Goal: Communication & Community: Answer question/provide support

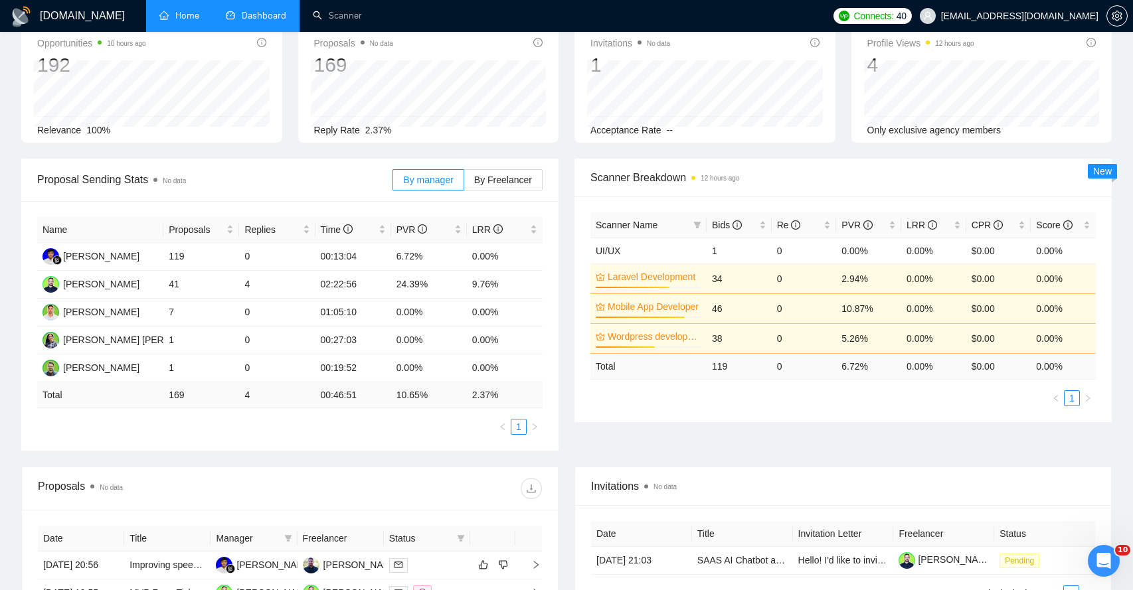
click at [187, 21] on link "Home" at bounding box center [179, 15] width 40 height 11
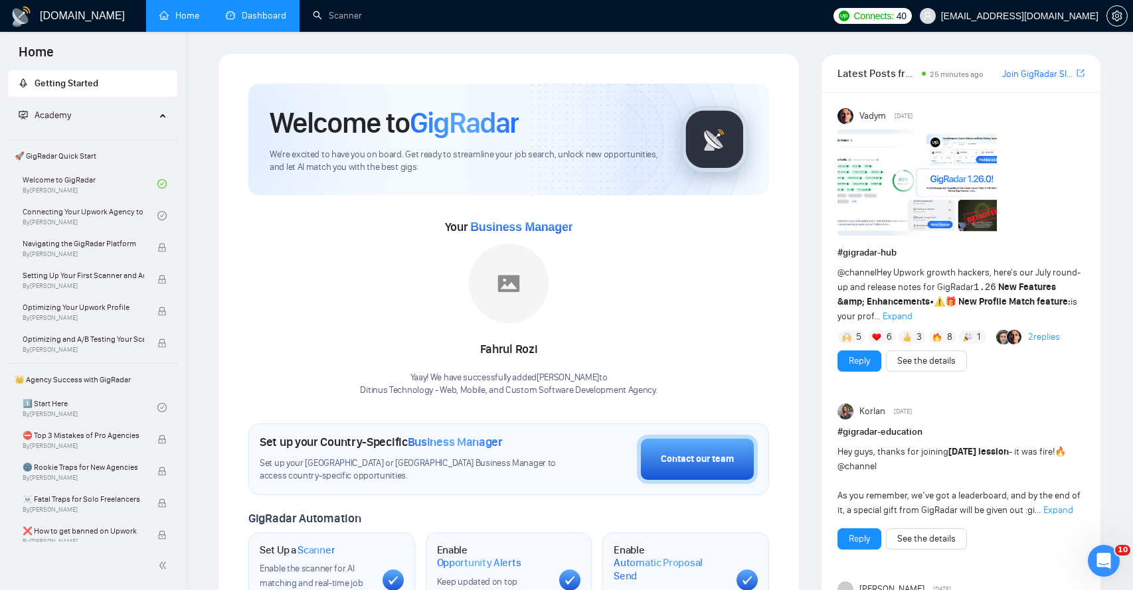
click at [261, 16] on link "Dashboard" at bounding box center [256, 15] width 60 height 11
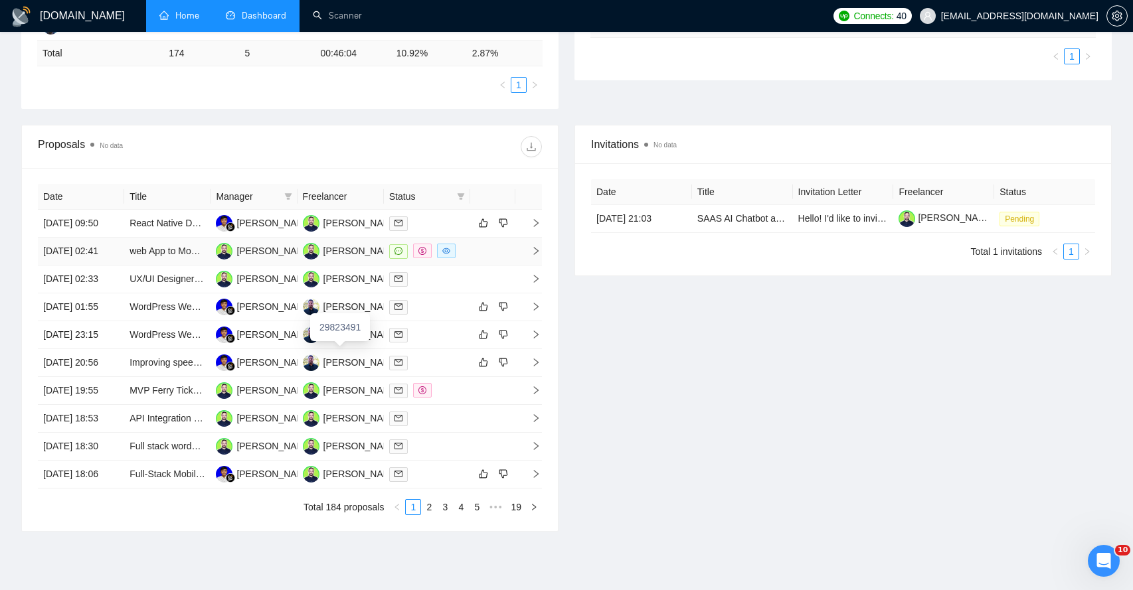
scroll to position [398, 0]
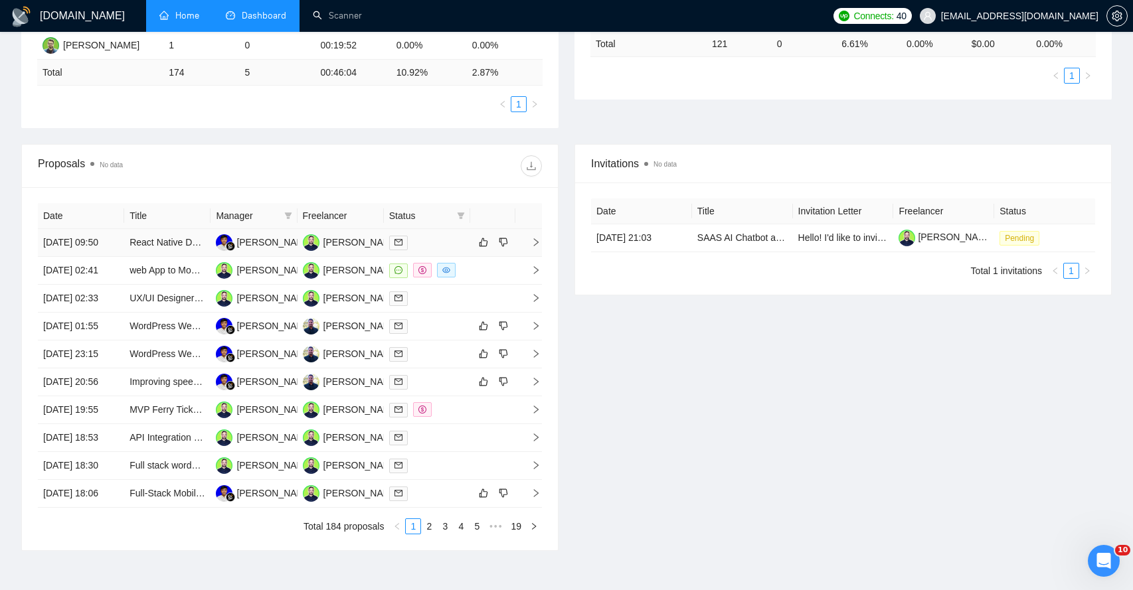
click at [537, 255] on td at bounding box center [528, 243] width 27 height 28
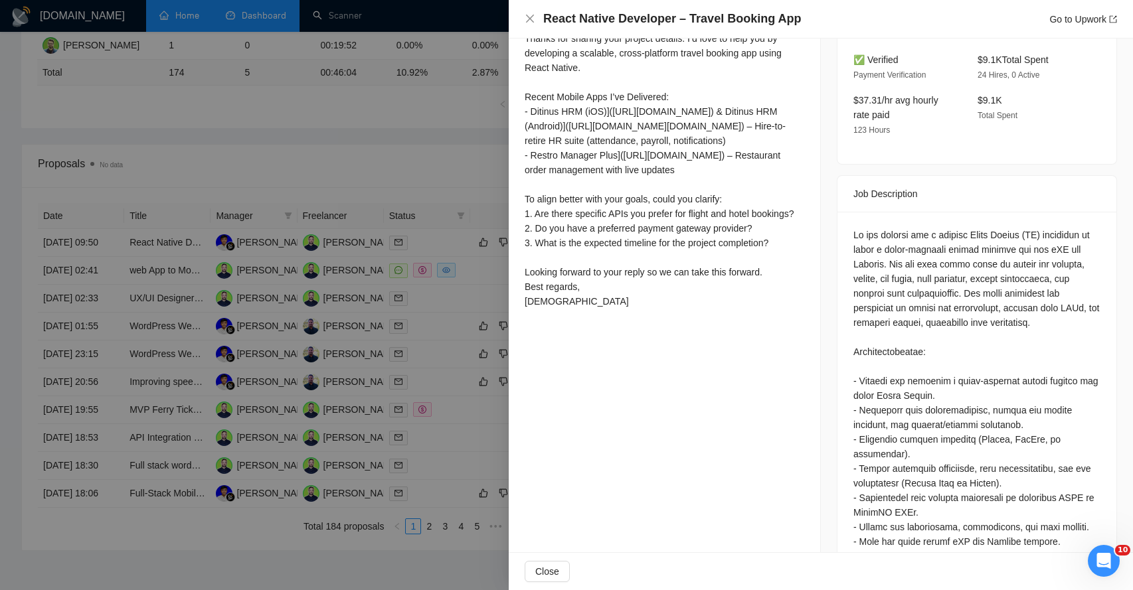
scroll to position [372, 0]
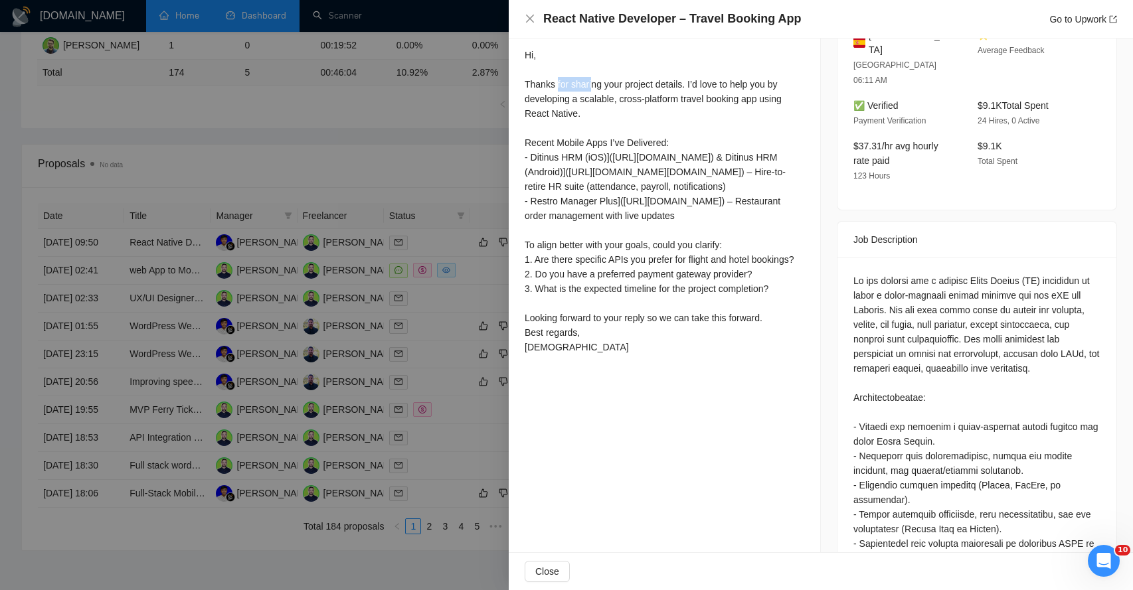
drag, startPoint x: 559, startPoint y: 89, endPoint x: 595, endPoint y: 86, distance: 36.0
click at [595, 86] on div "Hi, Thanks for sharing your project details. I’d love to help you by developing…" at bounding box center [665, 201] width 280 height 307
drag, startPoint x: 539, startPoint y: 108, endPoint x: 554, endPoint y: 105, distance: 15.6
click at [554, 105] on div "Hi, Thanks for sharing your project details. I’d love to help you by developing…" at bounding box center [665, 201] width 280 height 307
click at [540, 143] on div "Hi, Thanks for sharing your project details. I’d love to help you by developing…" at bounding box center [665, 201] width 280 height 307
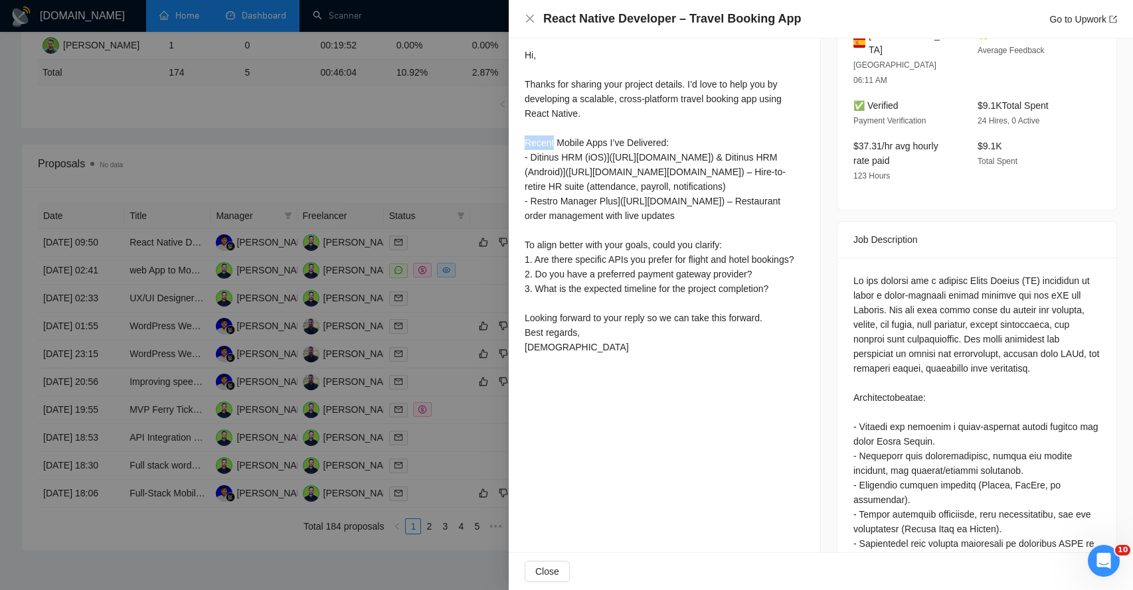
click at [540, 143] on div "Hi, Thanks for sharing your project details. I’d love to help you by developing…" at bounding box center [665, 201] width 280 height 307
click at [536, 157] on div "Hi, Thanks for sharing your project details. I’d love to help you by developing…" at bounding box center [665, 201] width 280 height 307
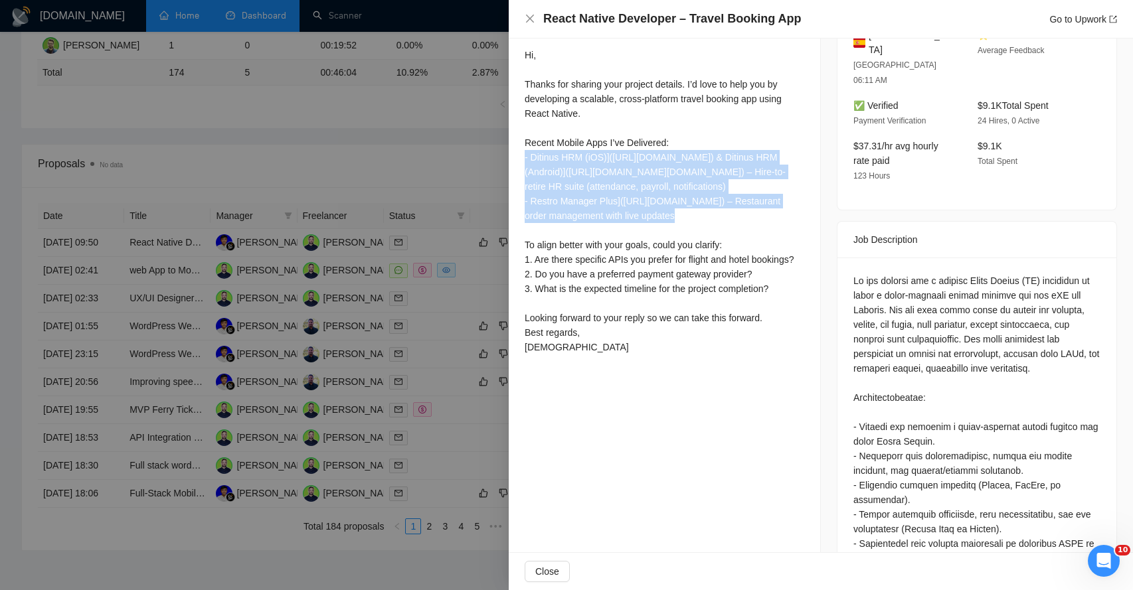
click at [536, 157] on div "Hi, Thanks for sharing your project details. I’d love to help you by developing…" at bounding box center [665, 201] width 280 height 307
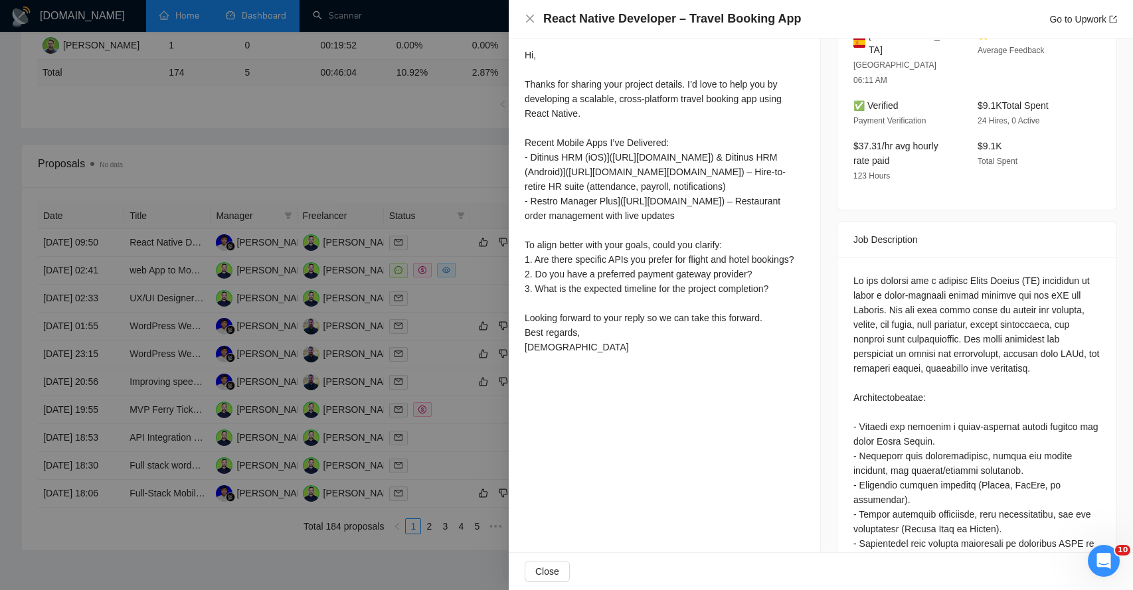
click at [543, 230] on div "Hi, Thanks for sharing your project details. I’d love to help you by developing…" at bounding box center [665, 201] width 280 height 307
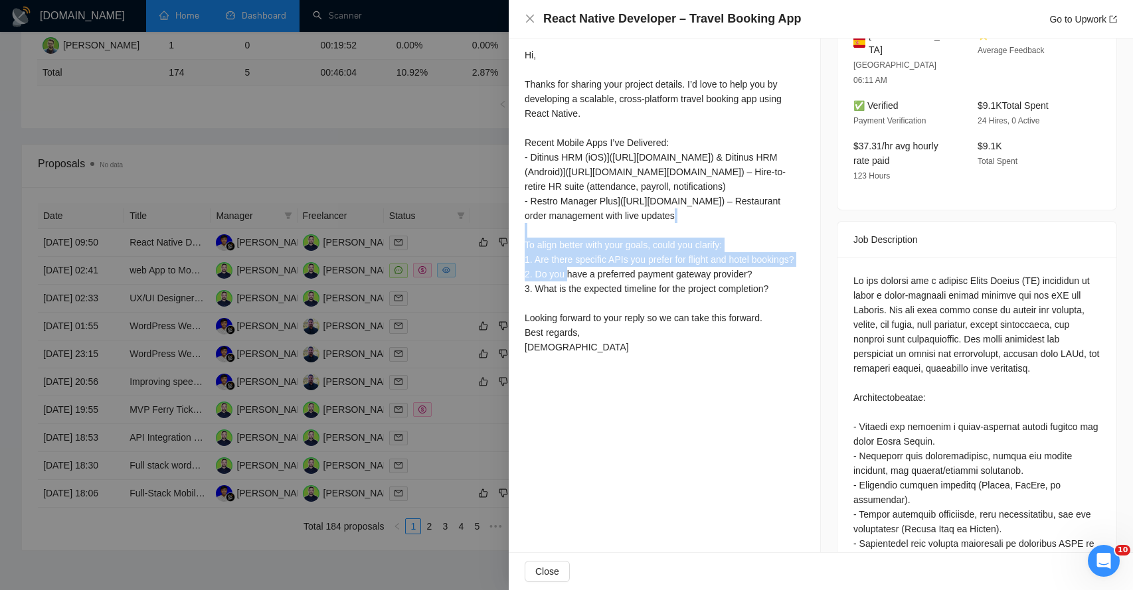
click at [543, 230] on div "Hi, Thanks for sharing your project details. I’d love to help you by developing…" at bounding box center [665, 201] width 280 height 307
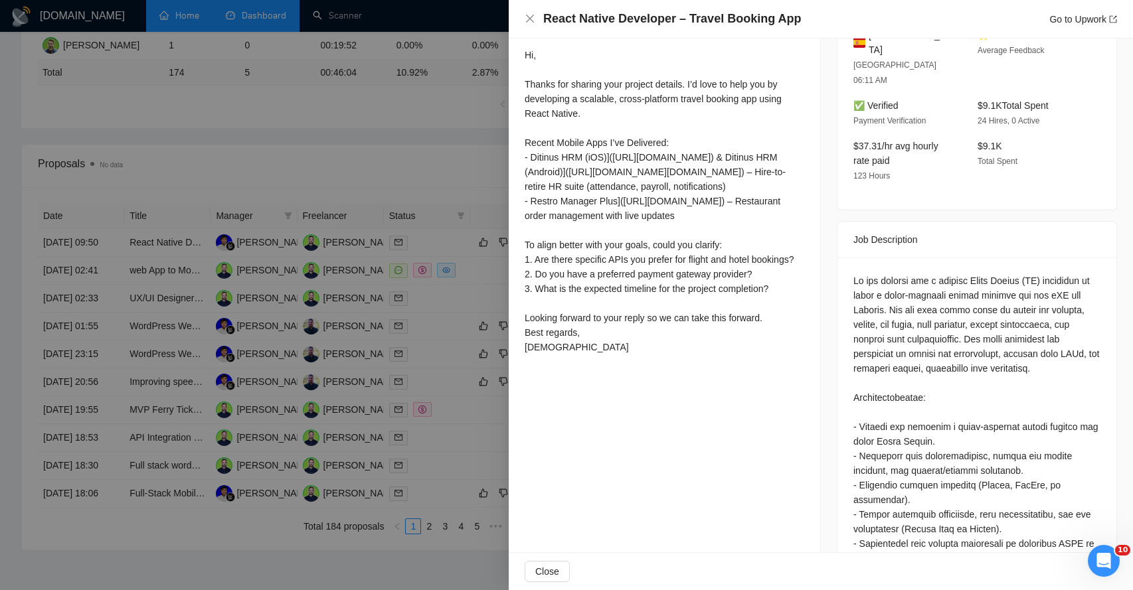
click at [549, 298] on div "Hi, Thanks for sharing your project details. I’d love to help you by developing…" at bounding box center [665, 201] width 280 height 307
click at [558, 290] on div "Hi, Thanks for sharing your project details. I’d love to help you by developing…" at bounding box center [665, 201] width 280 height 307
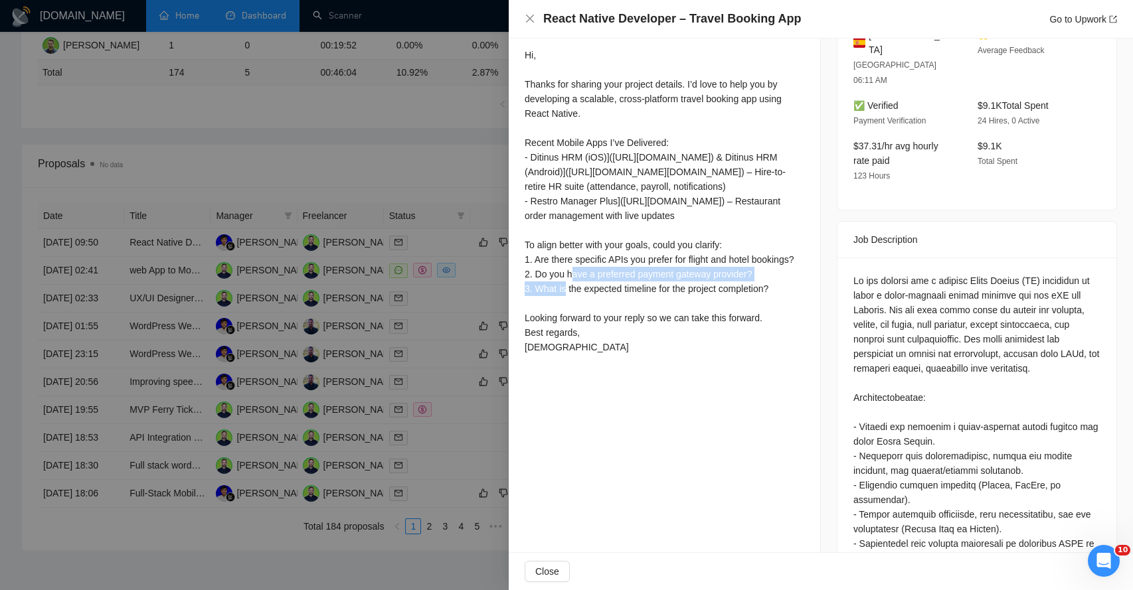
click at [558, 290] on div "Hi, Thanks for sharing your project details. I’d love to help you by developing…" at bounding box center [665, 201] width 280 height 307
click at [548, 304] on div "Hi, Thanks for sharing your project details. I’d love to help you by developing…" at bounding box center [665, 201] width 280 height 307
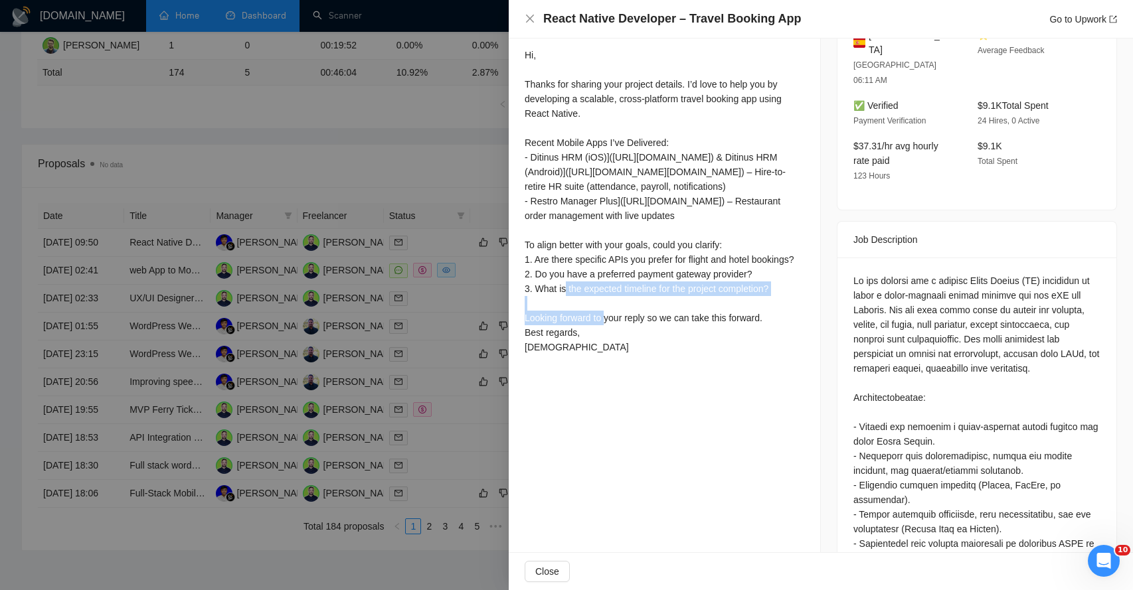
click at [548, 304] on div "Hi, Thanks for sharing your project details. I’d love to help you by developing…" at bounding box center [665, 201] width 280 height 307
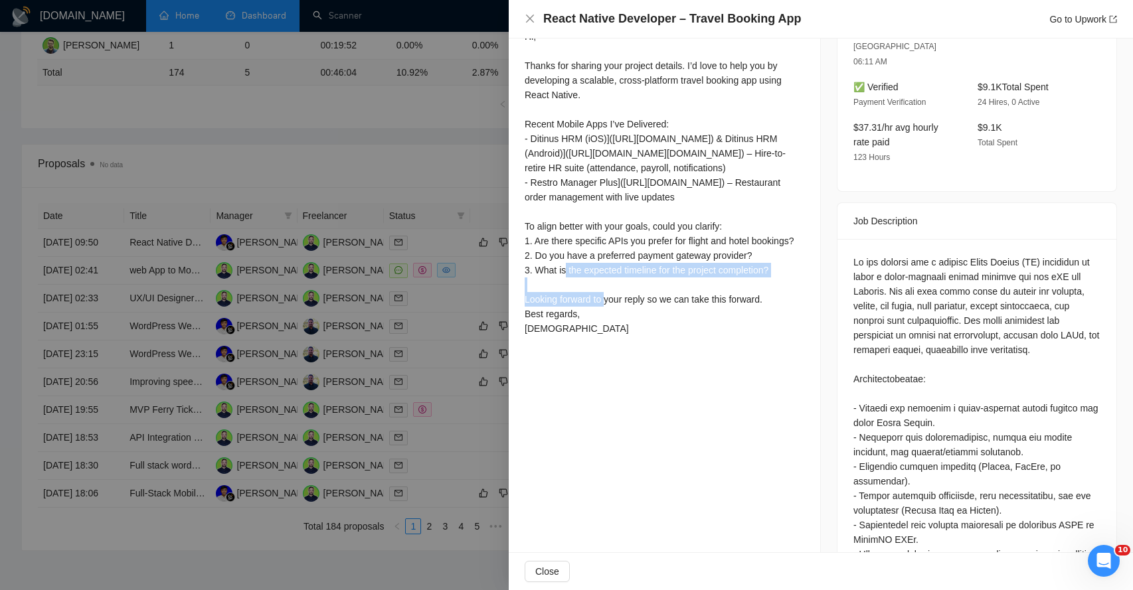
scroll to position [391, 0]
click at [544, 319] on div "Hi, Thanks for sharing your project details. I’d love to help you by developing…" at bounding box center [665, 182] width 280 height 307
click at [553, 314] on div "Hi, Thanks for sharing your project details. I’d love to help you by developing…" at bounding box center [665, 182] width 280 height 307
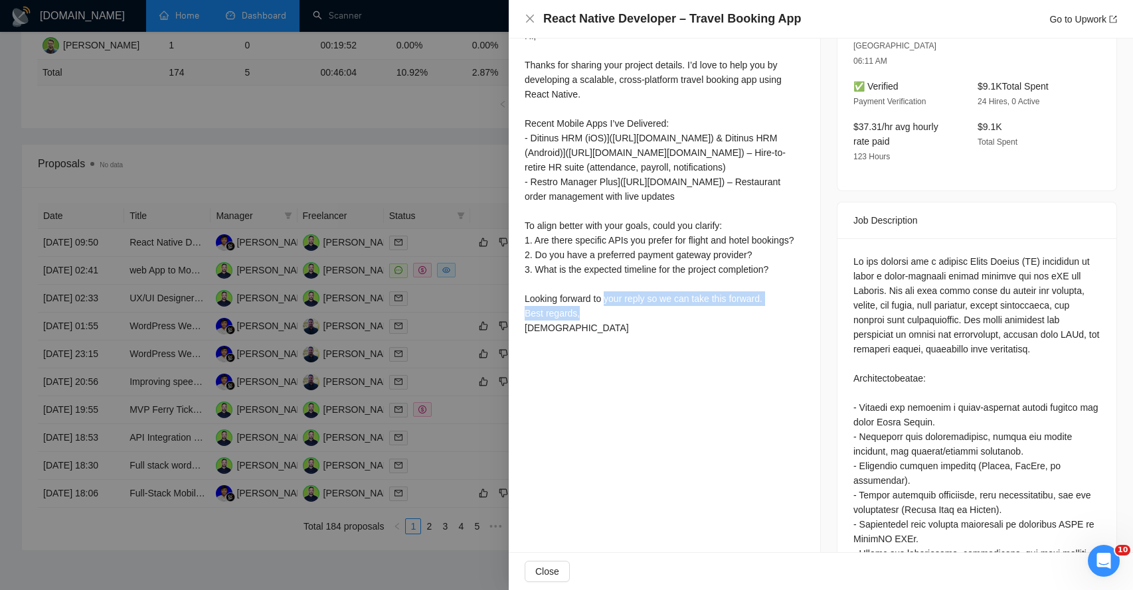
click at [553, 314] on div "Hi, Thanks for sharing your project details. I’d love to help you by developing…" at bounding box center [665, 182] width 280 height 307
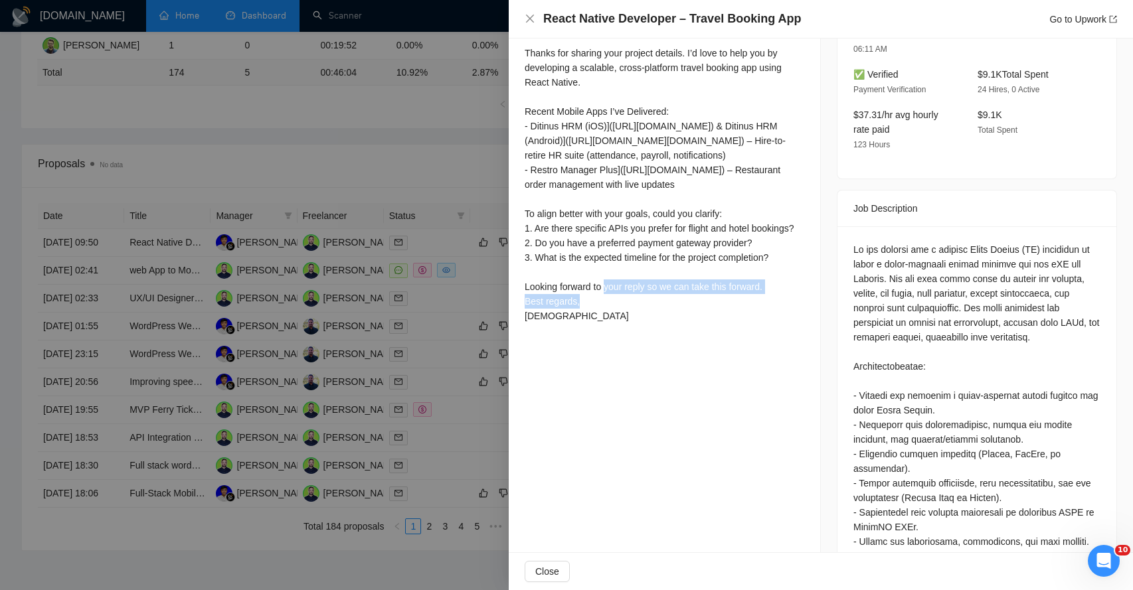
scroll to position [405, 0]
click at [551, 319] on div "Hi, Thanks for sharing your project details. I’d love to help you by developing…" at bounding box center [665, 168] width 280 height 307
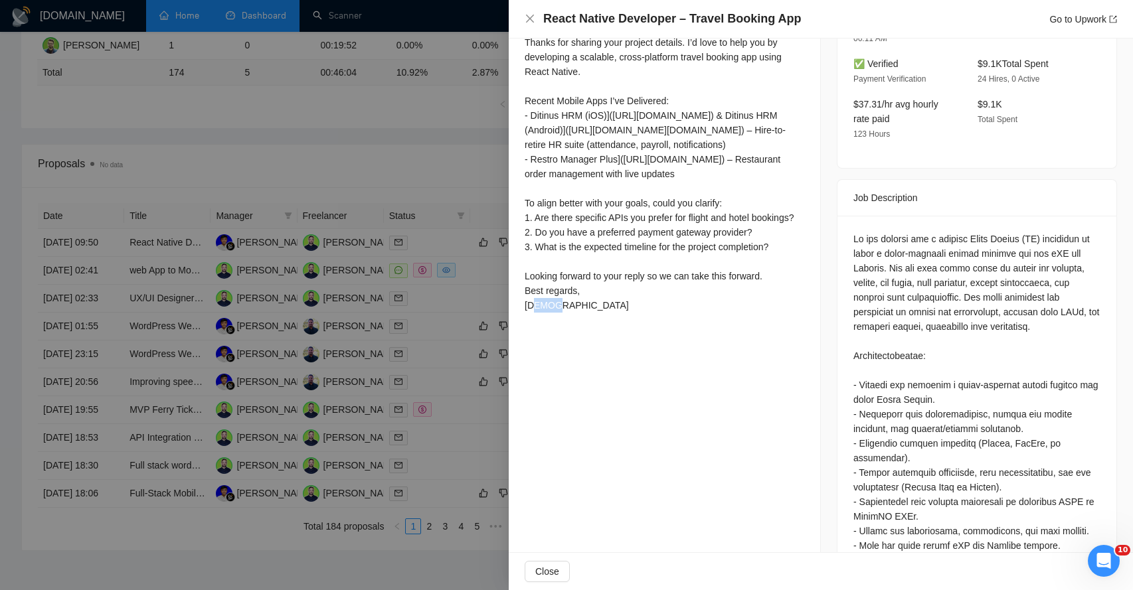
scroll to position [417, 0]
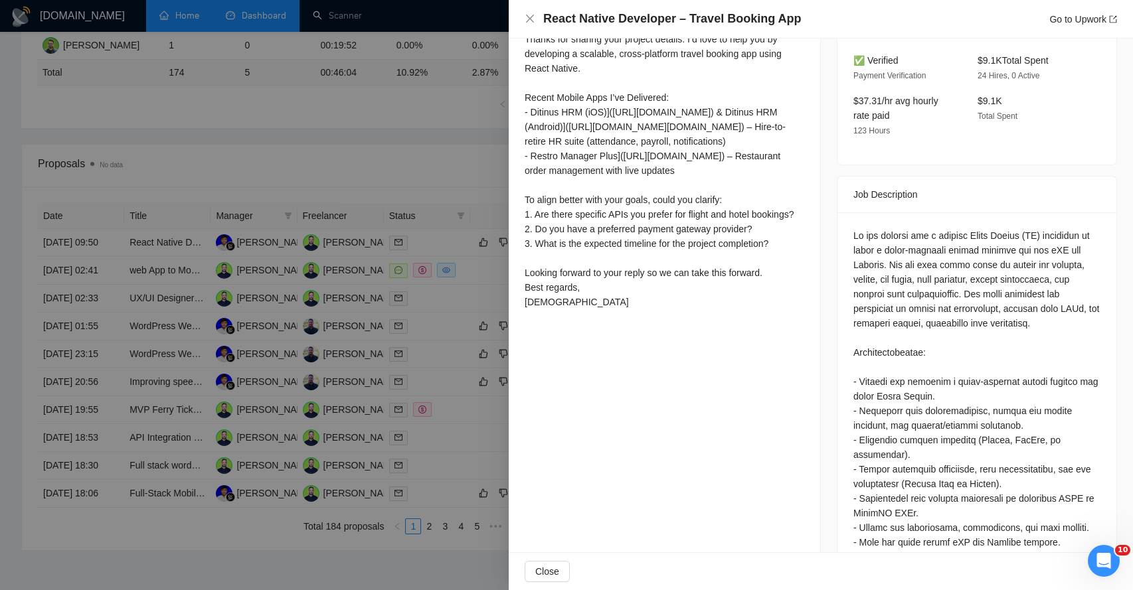
click at [547, 310] on div "Hi, Thanks for sharing your project details. I’d love to help you by developing…" at bounding box center [665, 156] width 280 height 307
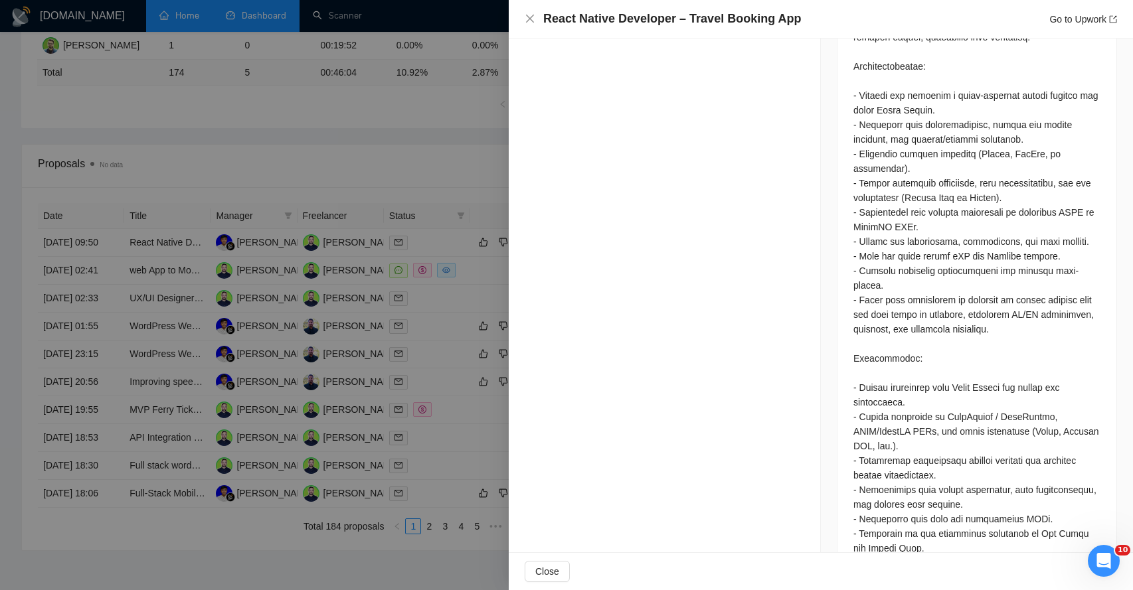
scroll to position [742, 0]
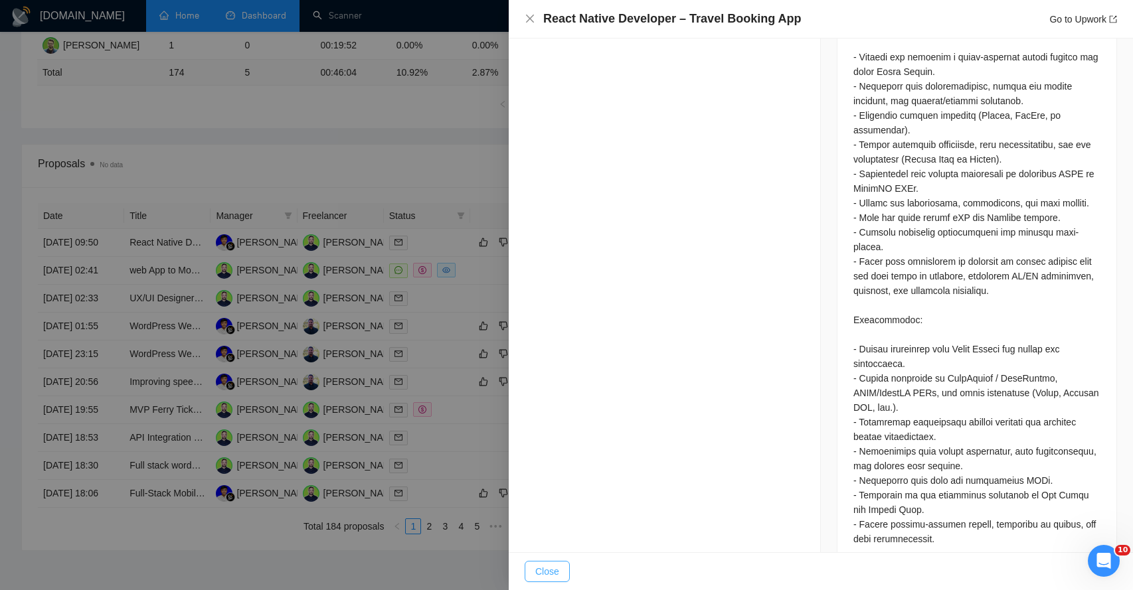
click at [552, 573] on span "Close" at bounding box center [547, 572] width 24 height 15
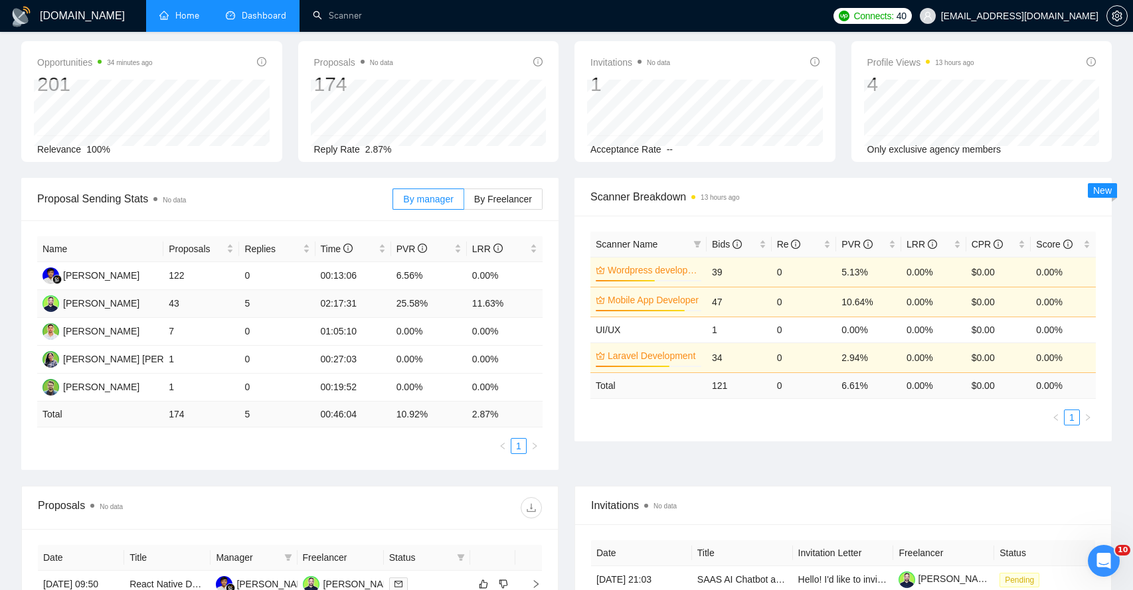
scroll to position [0, 0]
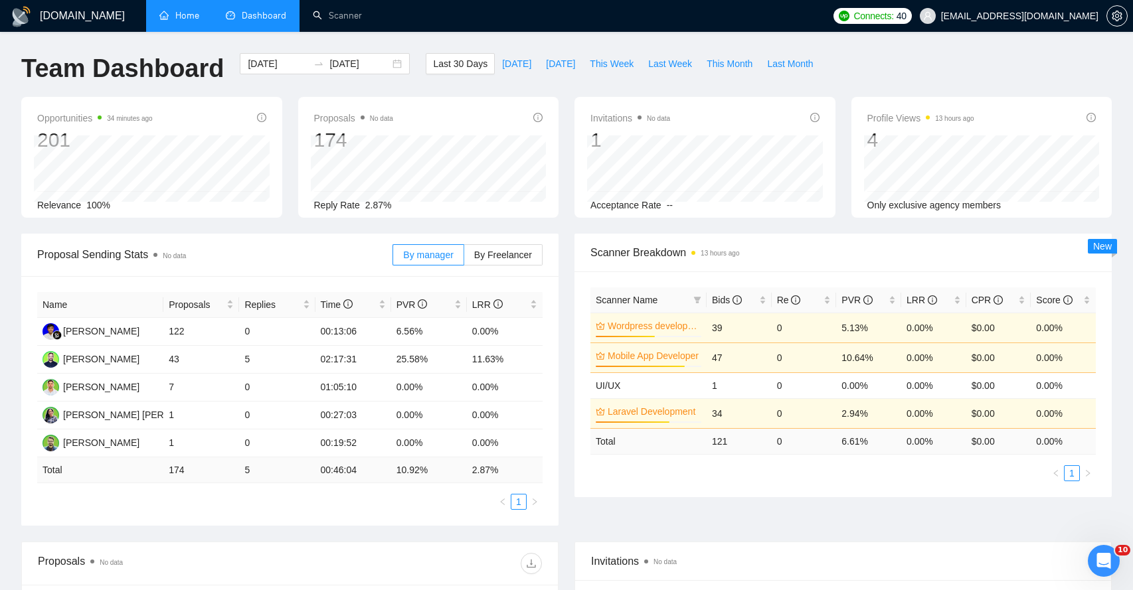
click at [170, 21] on link "Home" at bounding box center [179, 15] width 40 height 11
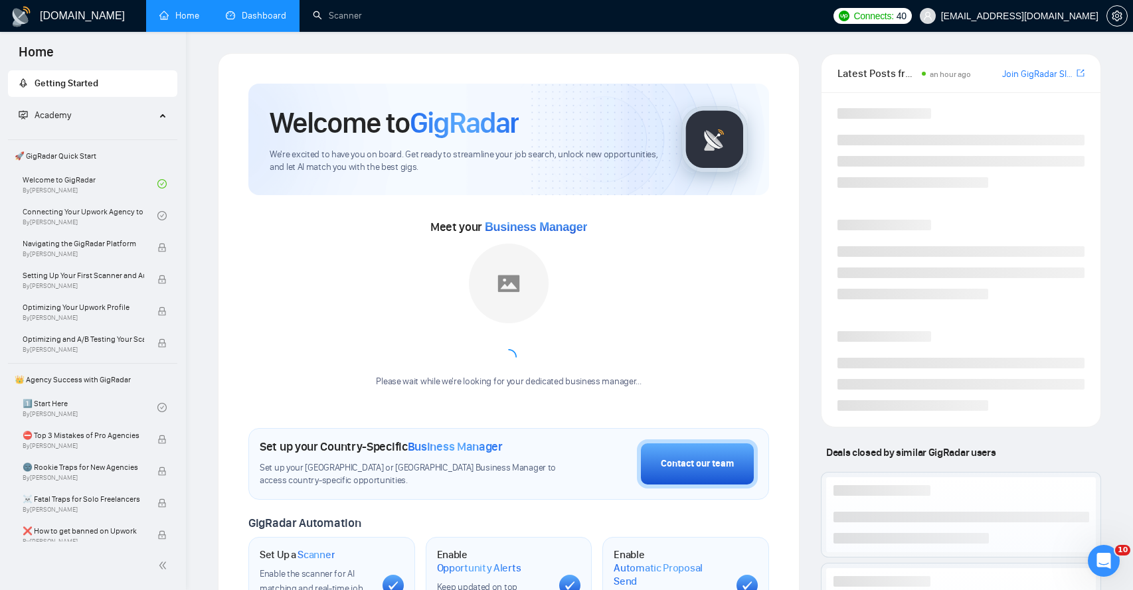
click at [246, 21] on link "Dashboard" at bounding box center [256, 15] width 60 height 11
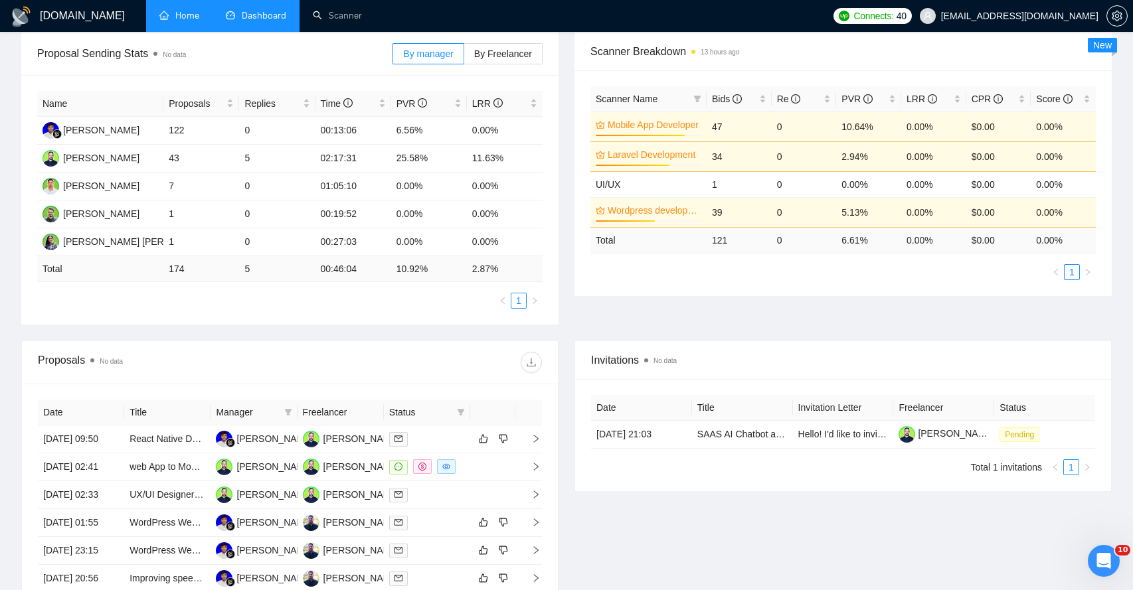
scroll to position [203, 0]
